Goal: Task Accomplishment & Management: Use online tool/utility

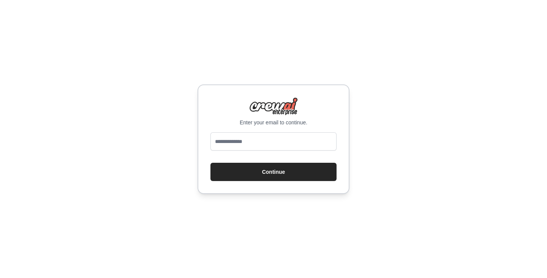
type input "**********"
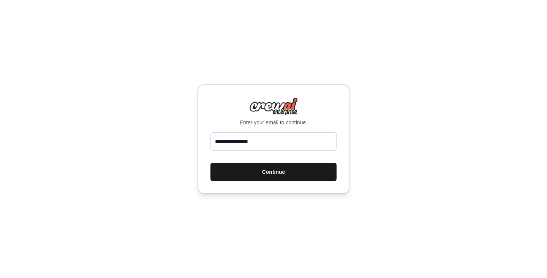
click at [271, 176] on button "Continue" at bounding box center [273, 172] width 126 height 18
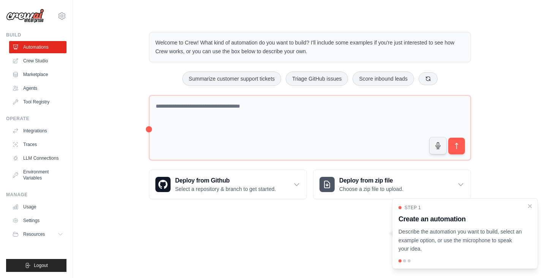
click at [404, 261] on div at bounding box center [404, 260] width 3 height 3
click at [409, 260] on div at bounding box center [408, 260] width 3 height 3
click at [532, 208] on icon "Close walkthrough" at bounding box center [529, 205] width 7 height 7
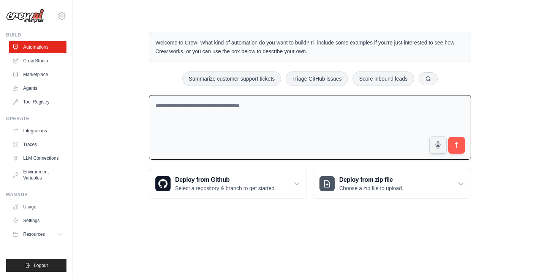
click at [263, 114] on textarea at bounding box center [310, 127] width 322 height 65
click at [226, 49] on p "Welcome to Crew! What kind of automation do you want to build? I'll include som…" at bounding box center [309, 46] width 309 height 17
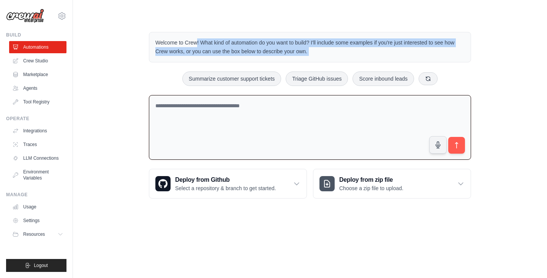
click at [226, 49] on p "Welcome to Crew! What kind of automation do you want to build? I'll include som…" at bounding box center [309, 46] width 309 height 17
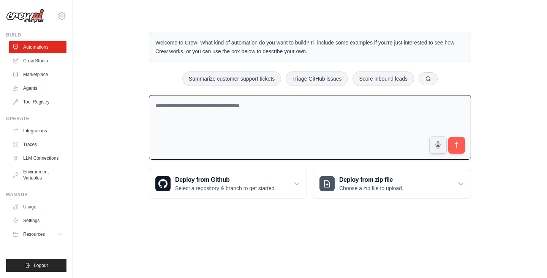
click at [243, 133] on textarea at bounding box center [310, 127] width 322 height 65
paste textarea "**********"
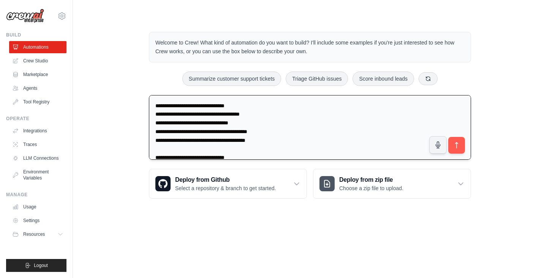
scroll to position [355, 0]
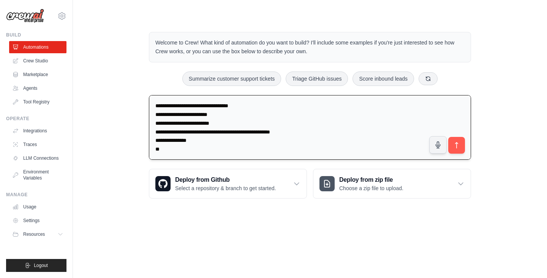
type textarea "**********"
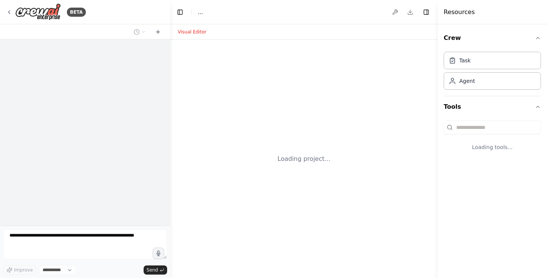
select select "****"
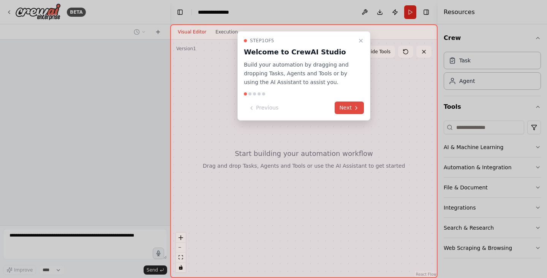
scroll to position [32, 0]
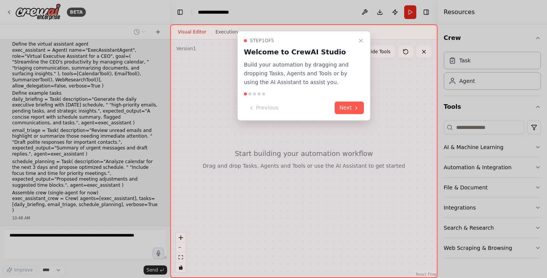
click at [344, 107] on button "Next" at bounding box center [349, 107] width 29 height 13
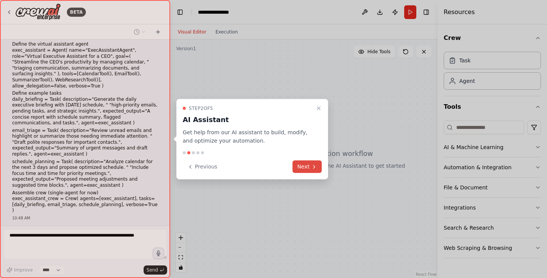
click at [306, 168] on button "Next" at bounding box center [306, 166] width 29 height 13
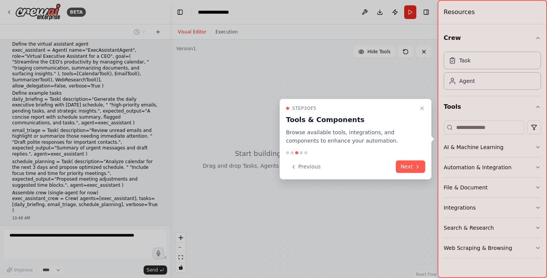
click at [407, 167] on button "Next" at bounding box center [410, 166] width 29 height 13
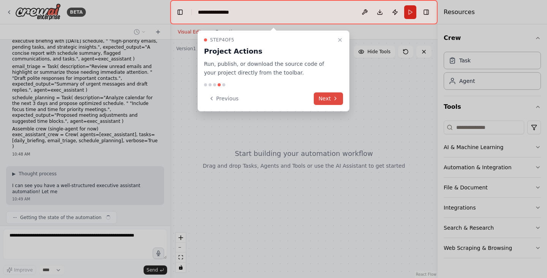
click at [327, 94] on button "Next" at bounding box center [328, 98] width 29 height 13
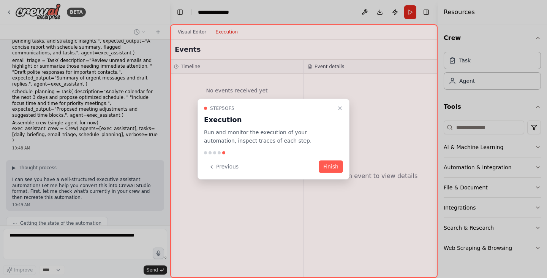
scroll to position [108, 0]
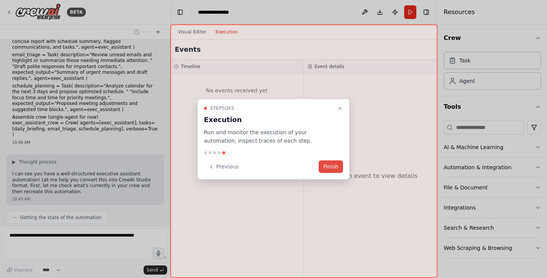
click at [325, 167] on button "Finish" at bounding box center [331, 166] width 24 height 13
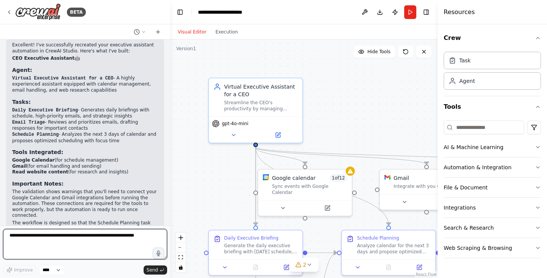
scroll to position [903, 0]
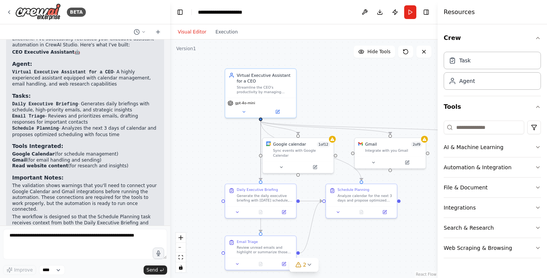
drag, startPoint x: 369, startPoint y: 117, endPoint x: 327, endPoint y: 71, distance: 62.4
click at [327, 71] on div ".deletable-edge-delete-btn { width: 20px; height: 20px; border: 0px solid #ffff…" at bounding box center [303, 158] width 267 height 238
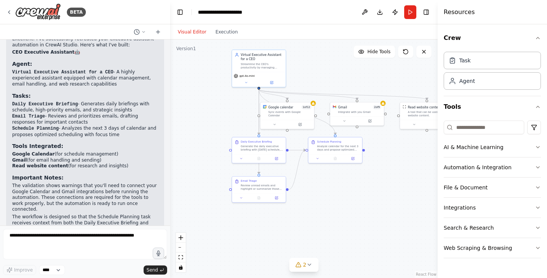
drag, startPoint x: 375, startPoint y: 72, endPoint x: 333, endPoint y: 101, distance: 50.5
click at [333, 101] on div ".deletable-edge-delete-btn { width: 20px; height: 20px; border: 0px solid #ffff…" at bounding box center [303, 158] width 267 height 238
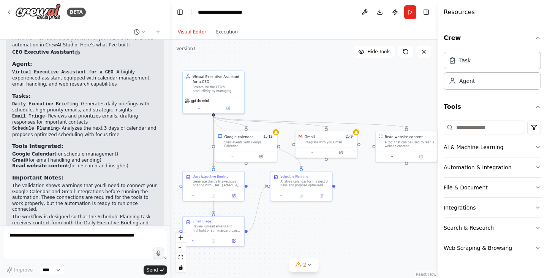
drag, startPoint x: 314, startPoint y: 101, endPoint x: 349, endPoint y: 94, distance: 35.3
click at [349, 94] on div ".deletable-edge-delete-btn { width: 20px; height: 20px; border: 0px solid #ffff…" at bounding box center [303, 158] width 267 height 238
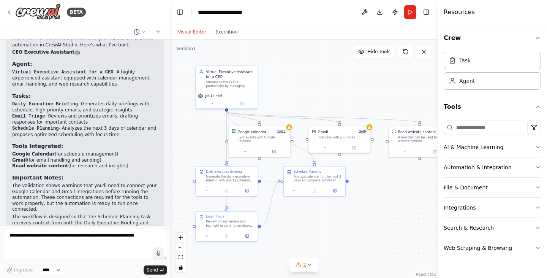
drag, startPoint x: 349, startPoint y: 94, endPoint x: 341, endPoint y: 92, distance: 8.3
click at [341, 92] on div ".deletable-edge-delete-btn { width: 20px; height: 20px; border: 0px solid #ffff…" at bounding box center [303, 158] width 267 height 238
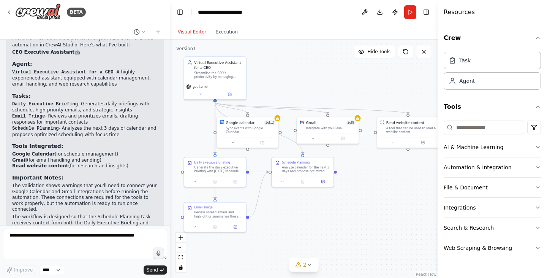
drag, startPoint x: 404, startPoint y: 97, endPoint x: 392, endPoint y: 88, distance: 14.9
click at [392, 88] on div ".deletable-edge-delete-btn { width: 20px; height: 20px; border: 0px solid #ffff…" at bounding box center [303, 158] width 267 height 238
click at [312, 264] on icon at bounding box center [309, 264] width 6 height 6
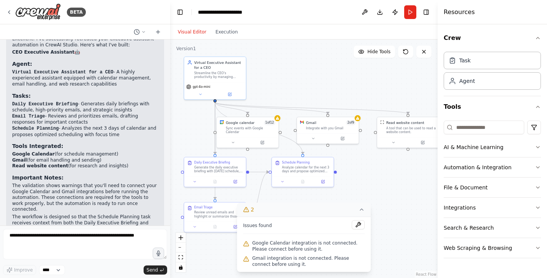
click at [379, 203] on div ".deletable-edge-delete-btn { width: 20px; height: 20px; border: 0px solid #ffff…" at bounding box center [303, 158] width 267 height 238
click at [407, 12] on button "Run" at bounding box center [410, 12] width 12 height 14
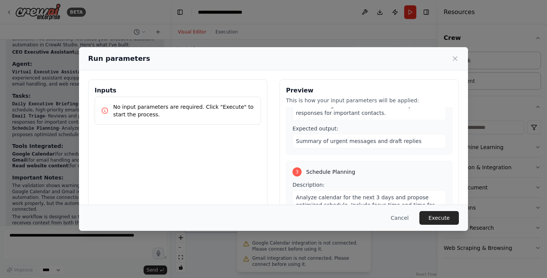
scroll to position [154, 0]
click at [454, 57] on icon at bounding box center [455, 59] width 4 height 4
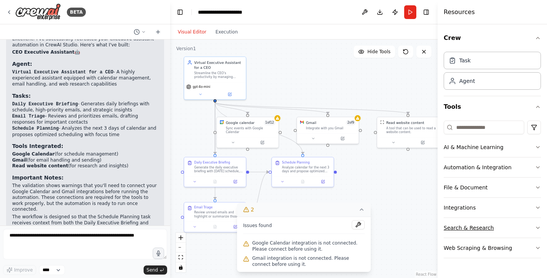
click at [514, 226] on button "Search & Research" at bounding box center [492, 228] width 97 height 20
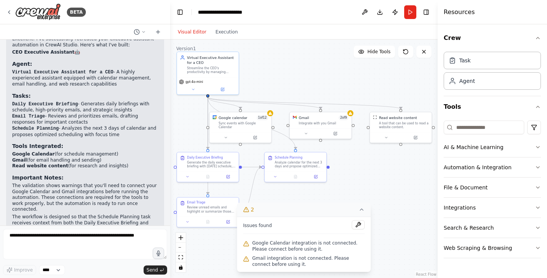
drag, startPoint x: 375, startPoint y: 87, endPoint x: 365, endPoint y: 80, distance: 12.2
click at [365, 80] on div ".deletable-edge-delete-btn { width: 20px; height: 20px; border: 0px solid #ffff…" at bounding box center [303, 158] width 267 height 238
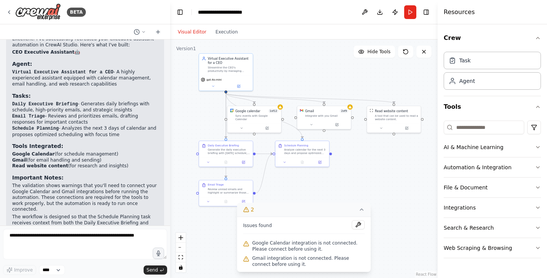
drag, startPoint x: 363, startPoint y: 79, endPoint x: 368, endPoint y: 85, distance: 7.9
click at [368, 85] on div ".deletable-edge-delete-btn { width: 20px; height: 20px; border: 0px solid #ffff…" at bounding box center [303, 158] width 267 height 238
